Goal: Task Accomplishment & Management: Complete application form

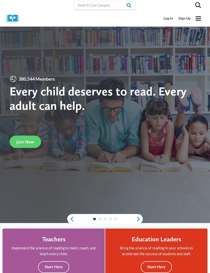
click at [185, 20] on link "Sign Up" at bounding box center [185, 18] width 18 height 9
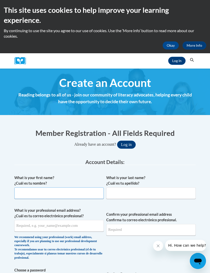
click at [93, 197] on input "What is your first name? ¿Cuál es tu nombre?" at bounding box center [58, 194] width 89 height 12
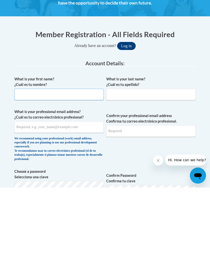
type input "[PERSON_NAME]"
click at [90, 207] on input "What is your professional email address? ¿Cuál es tu correo electrónico profesi…" at bounding box center [58, 213] width 89 height 12
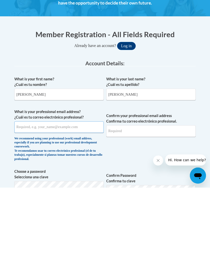
type input "[EMAIL_ADDRESS][DOMAIN_NAME]"
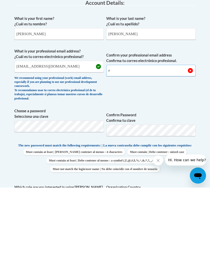
scroll to position [89, 0]
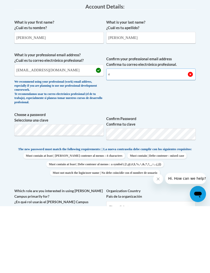
type input "[EMAIL_ADDRESS][DOMAIN_NAME]"
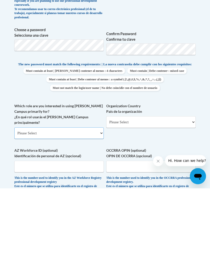
click at [83, 212] on select "Please Select College/University | Colegio/Universidad Community/Nonprofit Part…" at bounding box center [58, 218] width 89 height 12
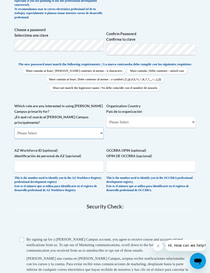
click at [92, 127] on select "Please Select College/University | Colegio/Universidad Community/Nonprofit Part…" at bounding box center [58, 133] width 89 height 12
select select "fbf2d438-af2f-41f8-98f1-81c410e29de3"
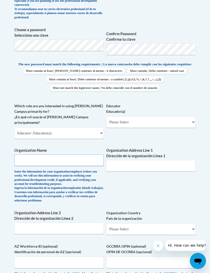
click at [92, 155] on input "Organization Name" at bounding box center [58, 161] width 89 height 12
type input "Sunshine day care"
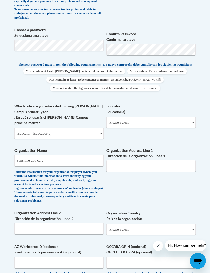
click at [170, 160] on input "Organization Address Line 1 Dirección de la organización Línea 1" at bounding box center [150, 166] width 89 height 12
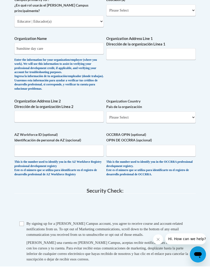
scroll to position [353, 0]
